Goal: Information Seeking & Learning: Learn about a topic

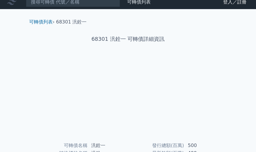
scroll to position [7, 0]
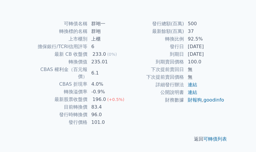
scroll to position [136, 0]
drag, startPoint x: 131, startPoint y: 80, endPoint x: 149, endPoint y: 83, distance: 18.2
click at [128, 104] on td "83.4" at bounding box center [108, 108] width 40 height 8
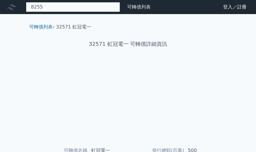
click at [46, 7] on input "8255" at bounding box center [73, 7] width 94 height 10
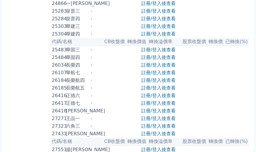
scroll to position [635, 0]
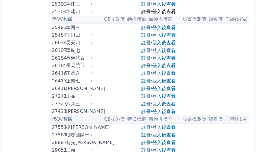
click at [153, 14] on link "註冊/登入後查看" at bounding box center [158, 12] width 34 height 6
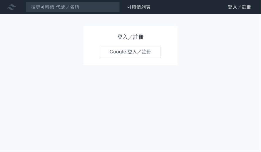
click at [128, 54] on link "Google 登入／註冊" at bounding box center [130, 52] width 61 height 12
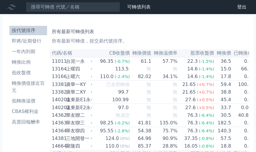
click at [0, 0] on icon at bounding box center [0, 0] width 0 height 0
